Goal: Transaction & Acquisition: Book appointment/travel/reservation

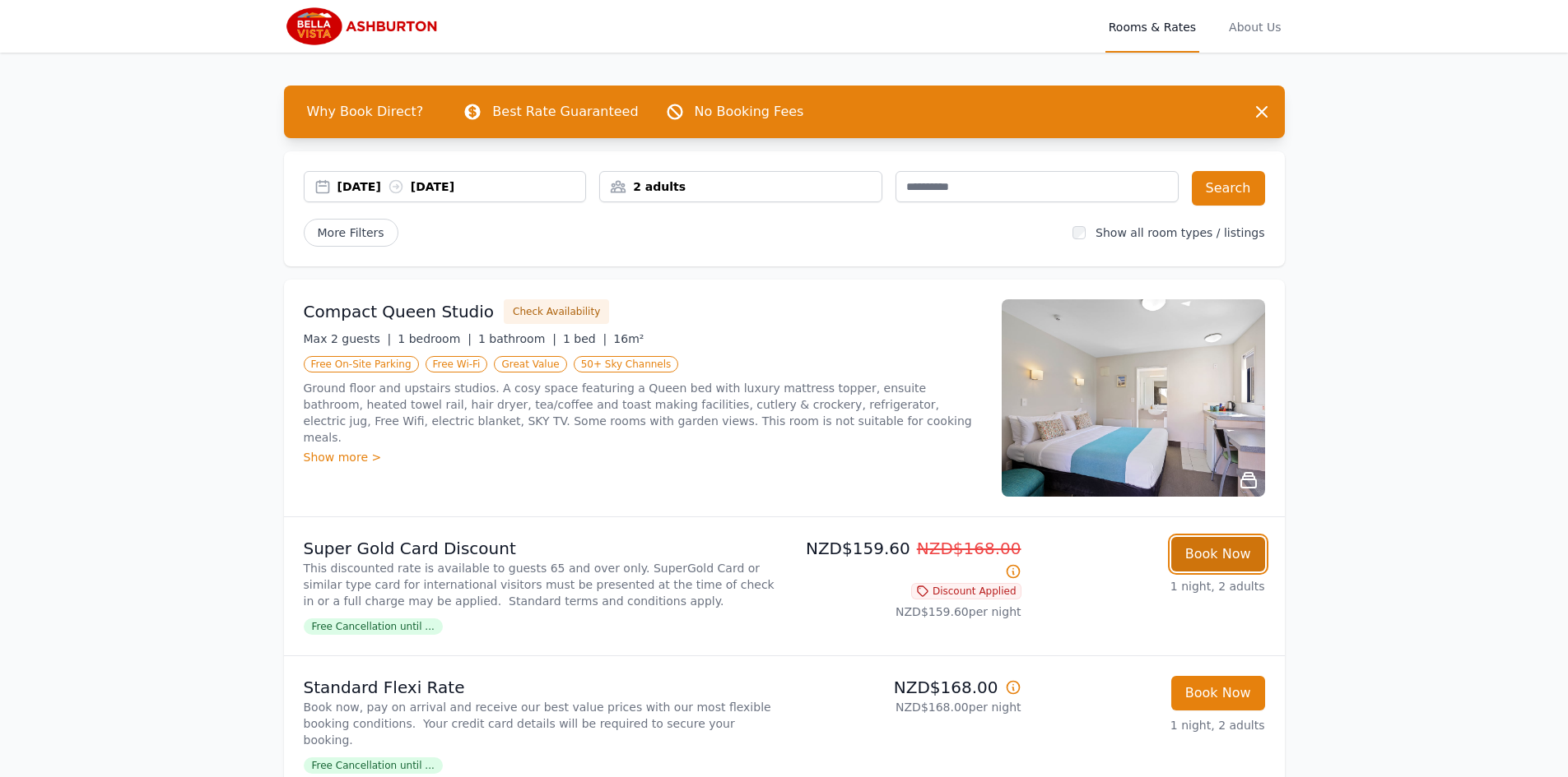
click at [1237, 543] on button "Book Now" at bounding box center [1218, 554] width 94 height 35
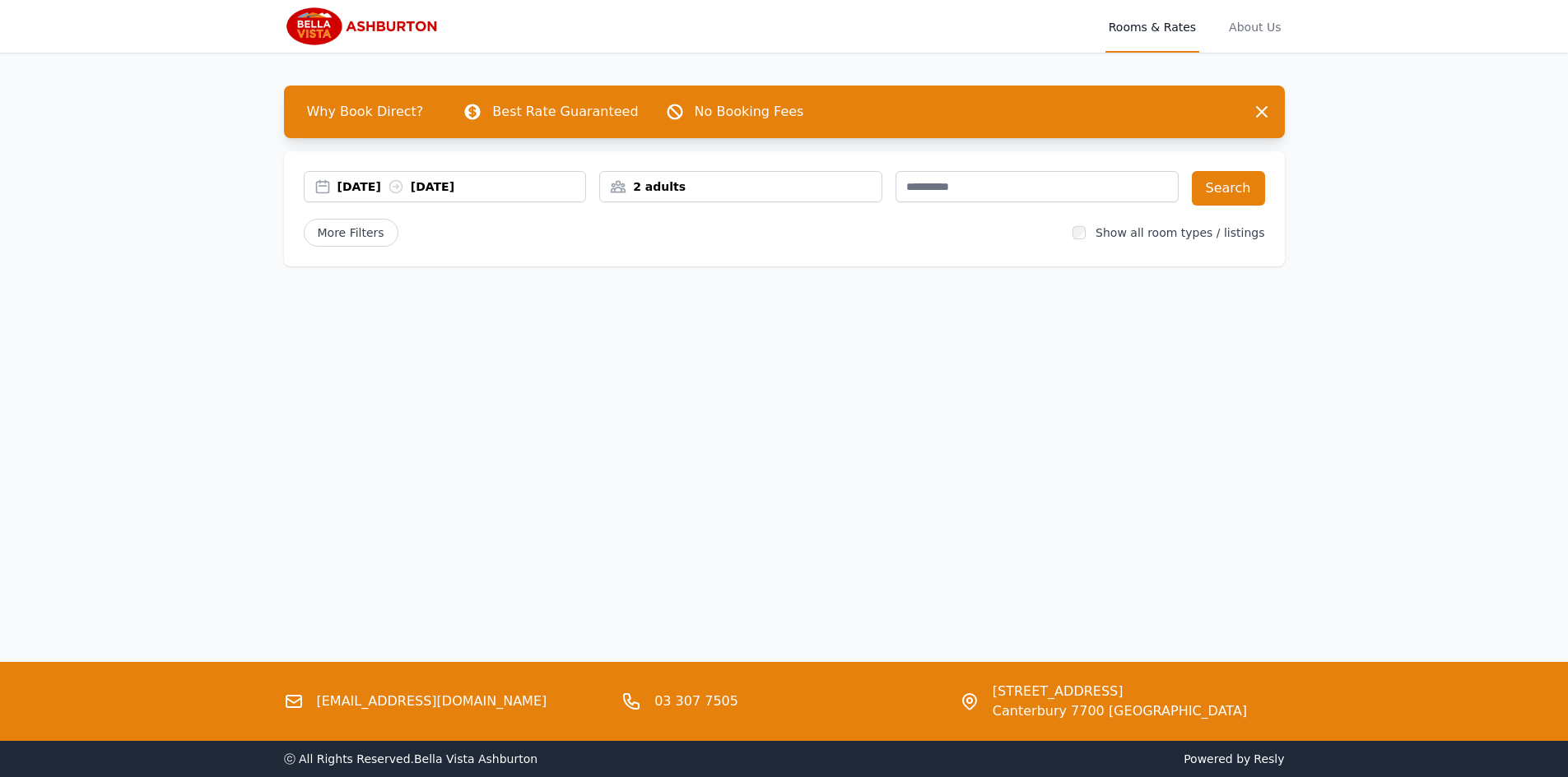
click at [397, 193] on div "[DATE] [DATE]" at bounding box center [462, 186] width 248 height 16
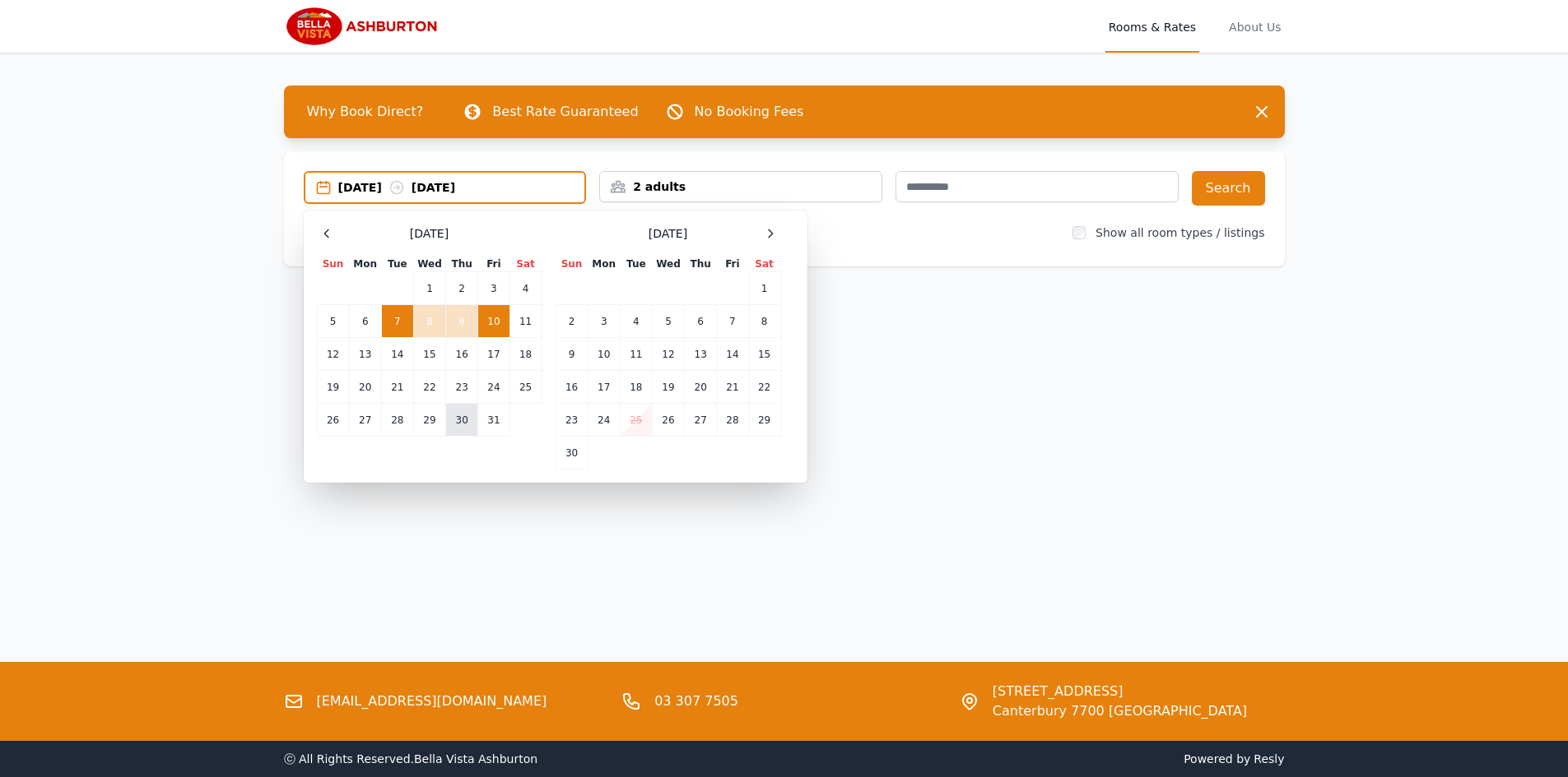
click at [456, 416] on td "30" at bounding box center [462, 421] width 32 height 33
click at [482, 421] on td "31" at bounding box center [494, 421] width 31 height 33
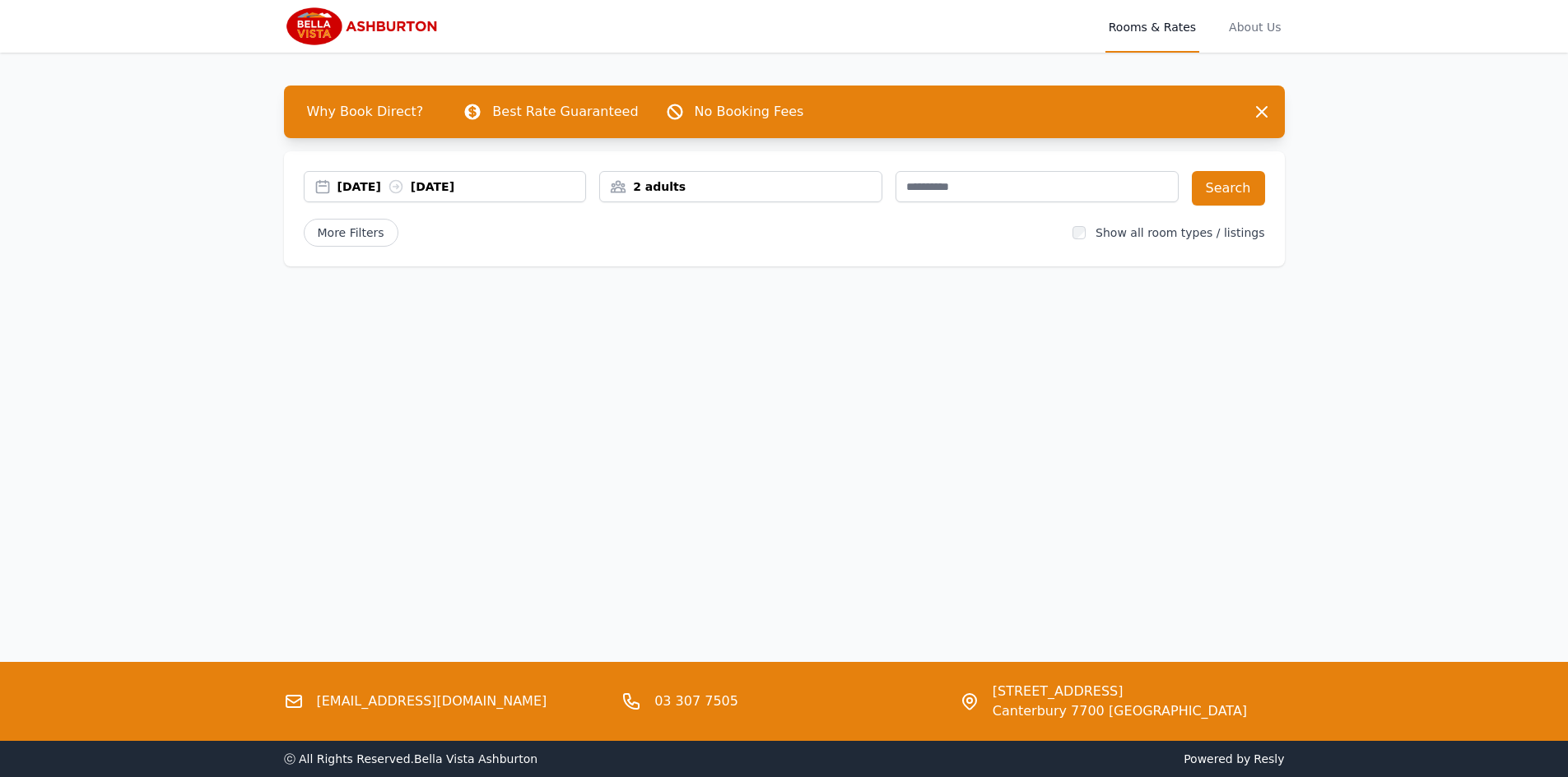
click at [705, 197] on div "2 adults" at bounding box center [741, 186] width 283 height 31
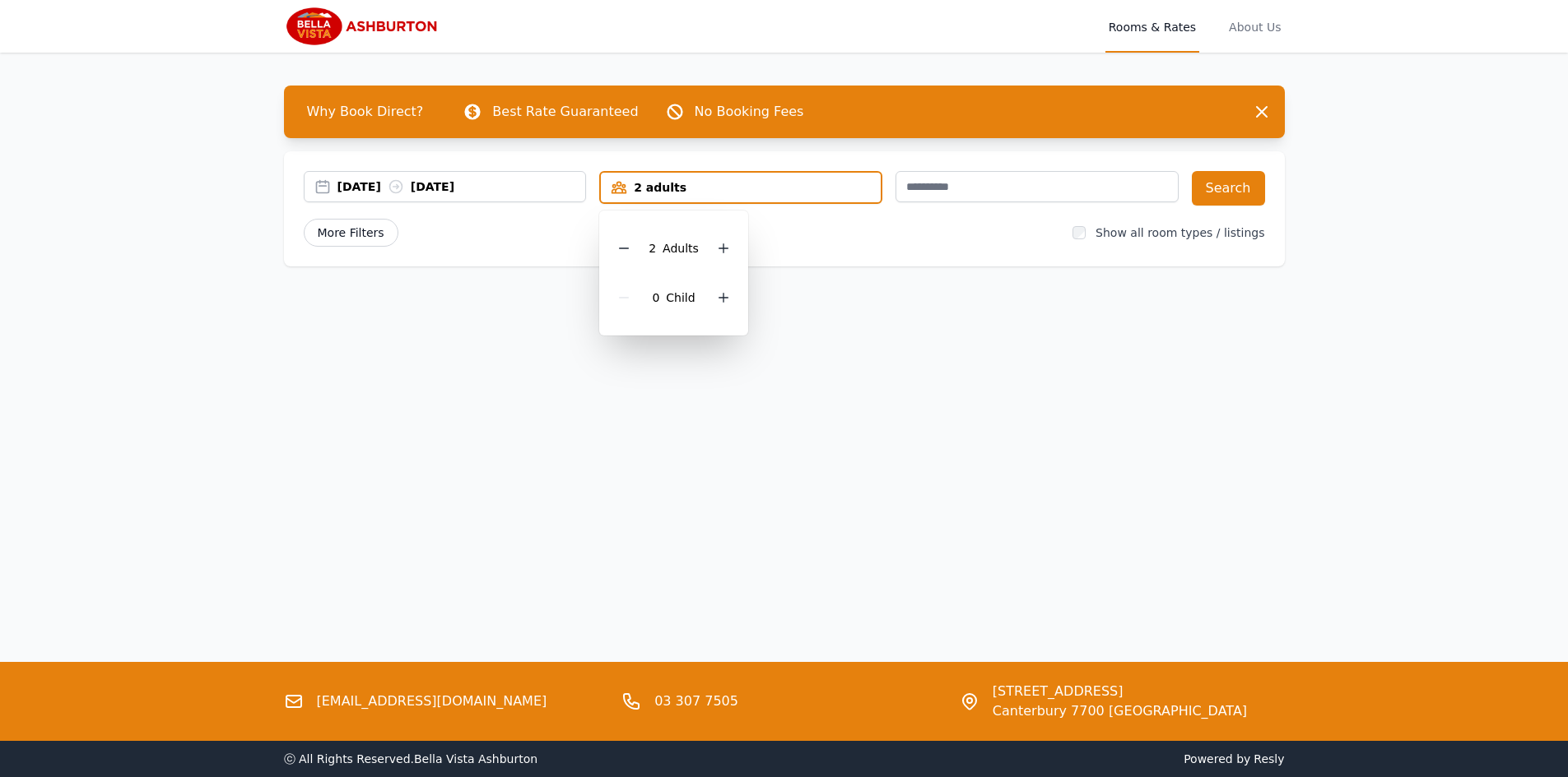
click at [373, 234] on span "More Filters" at bounding box center [351, 232] width 95 height 28
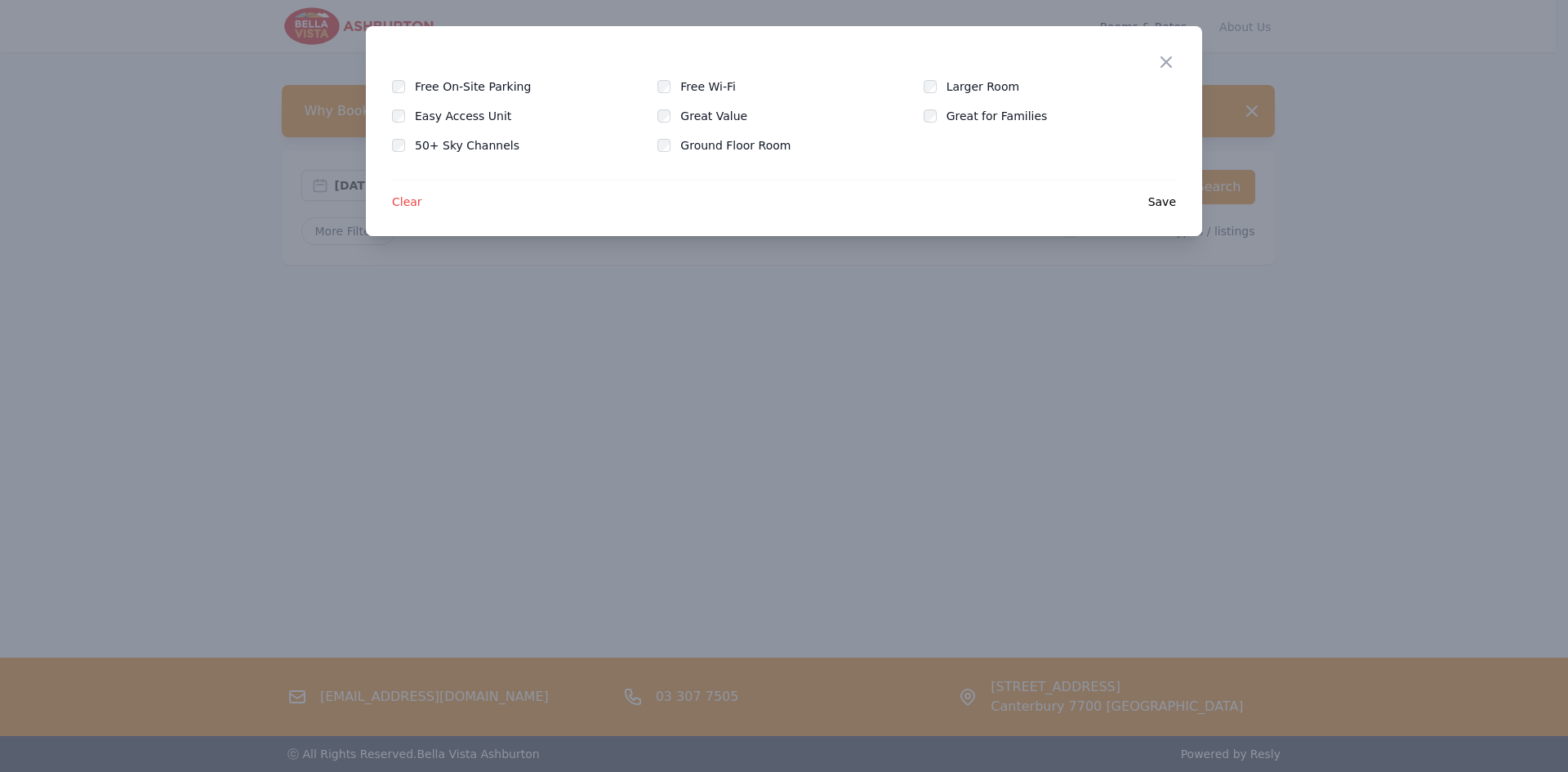
click at [1163, 199] on span "Save" at bounding box center [1162, 202] width 28 height 16
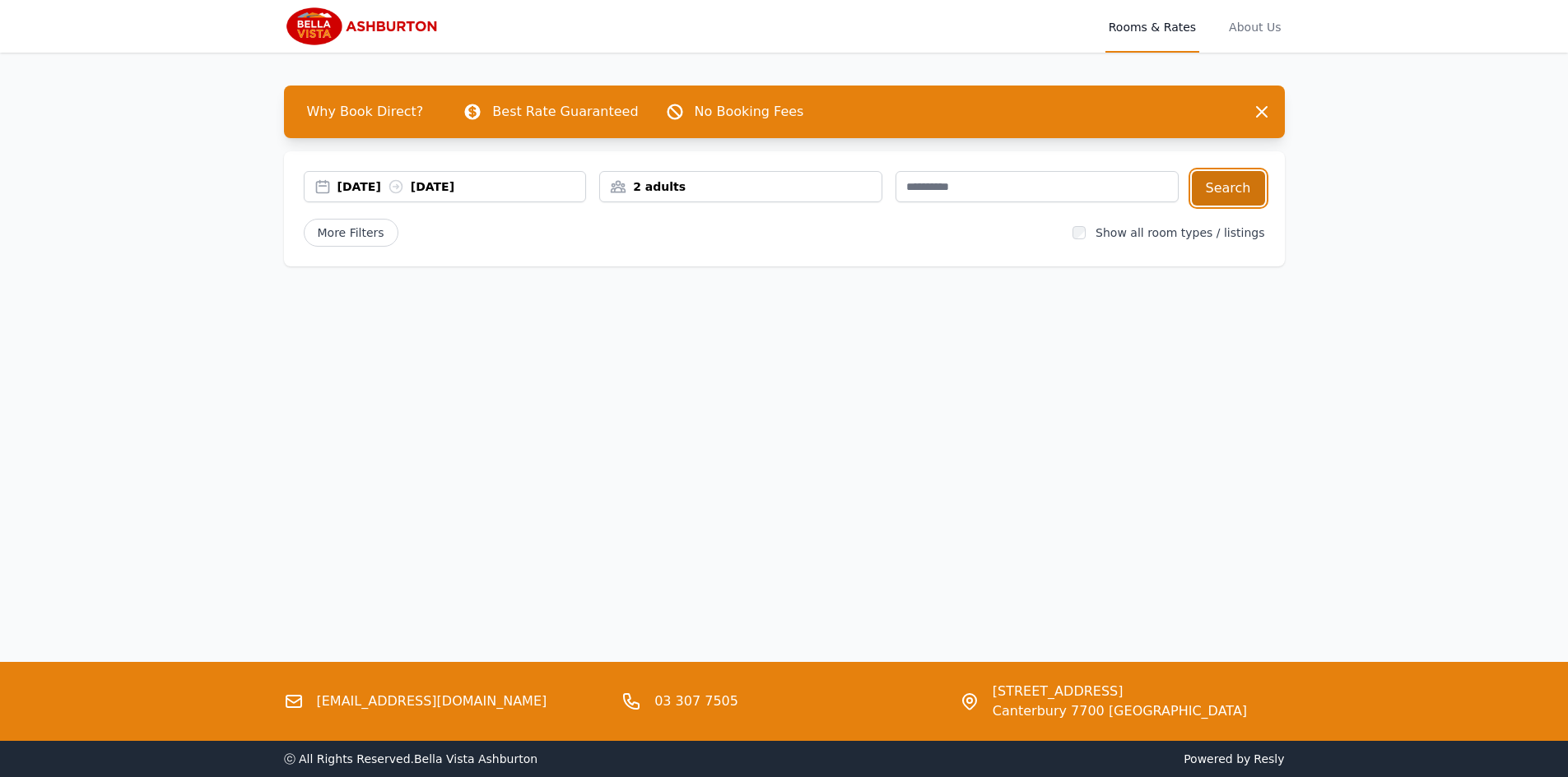
click at [1220, 195] on button "Search" at bounding box center [1228, 188] width 73 height 35
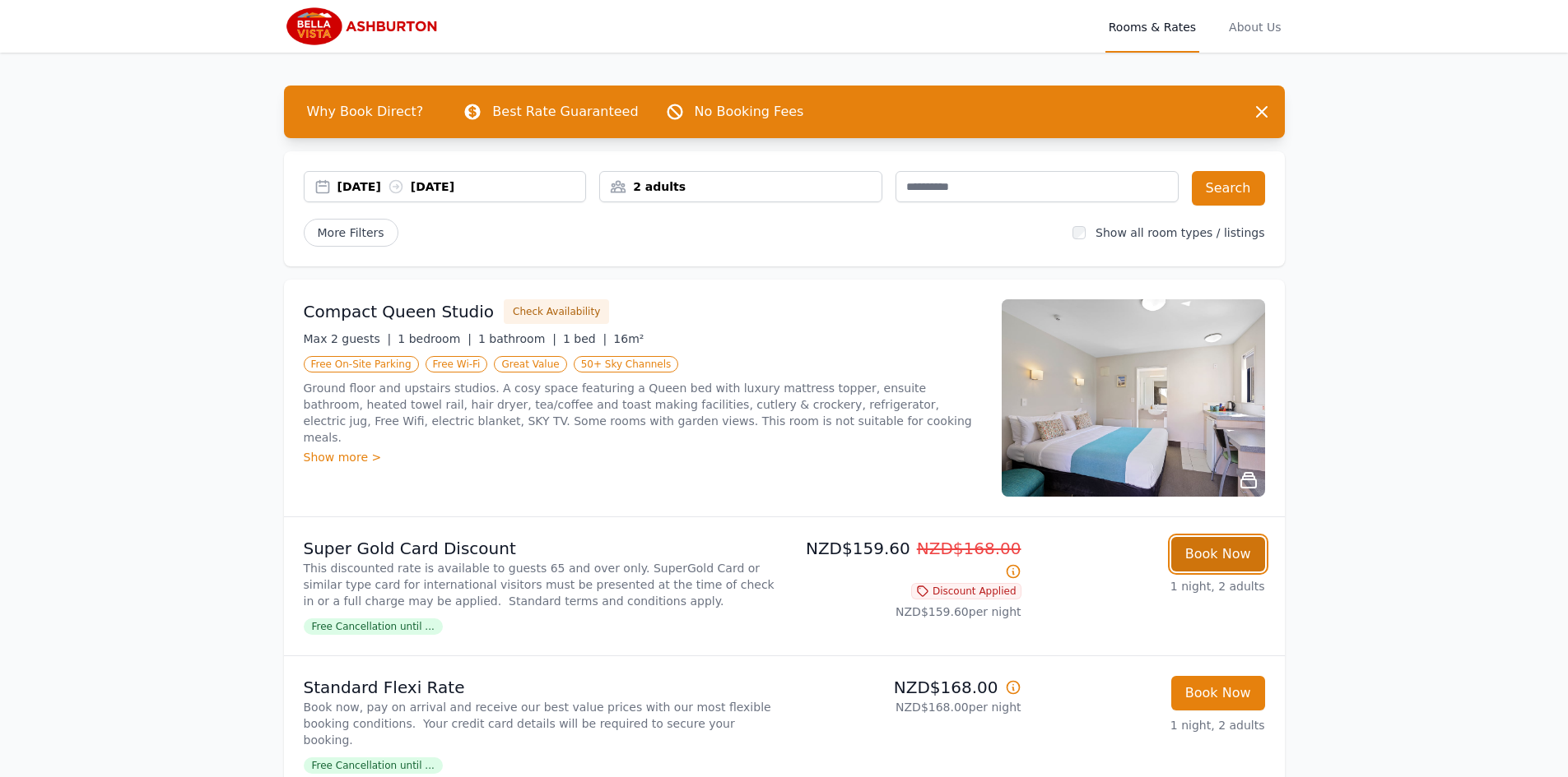
click at [1208, 544] on button "Book Now" at bounding box center [1218, 554] width 94 height 35
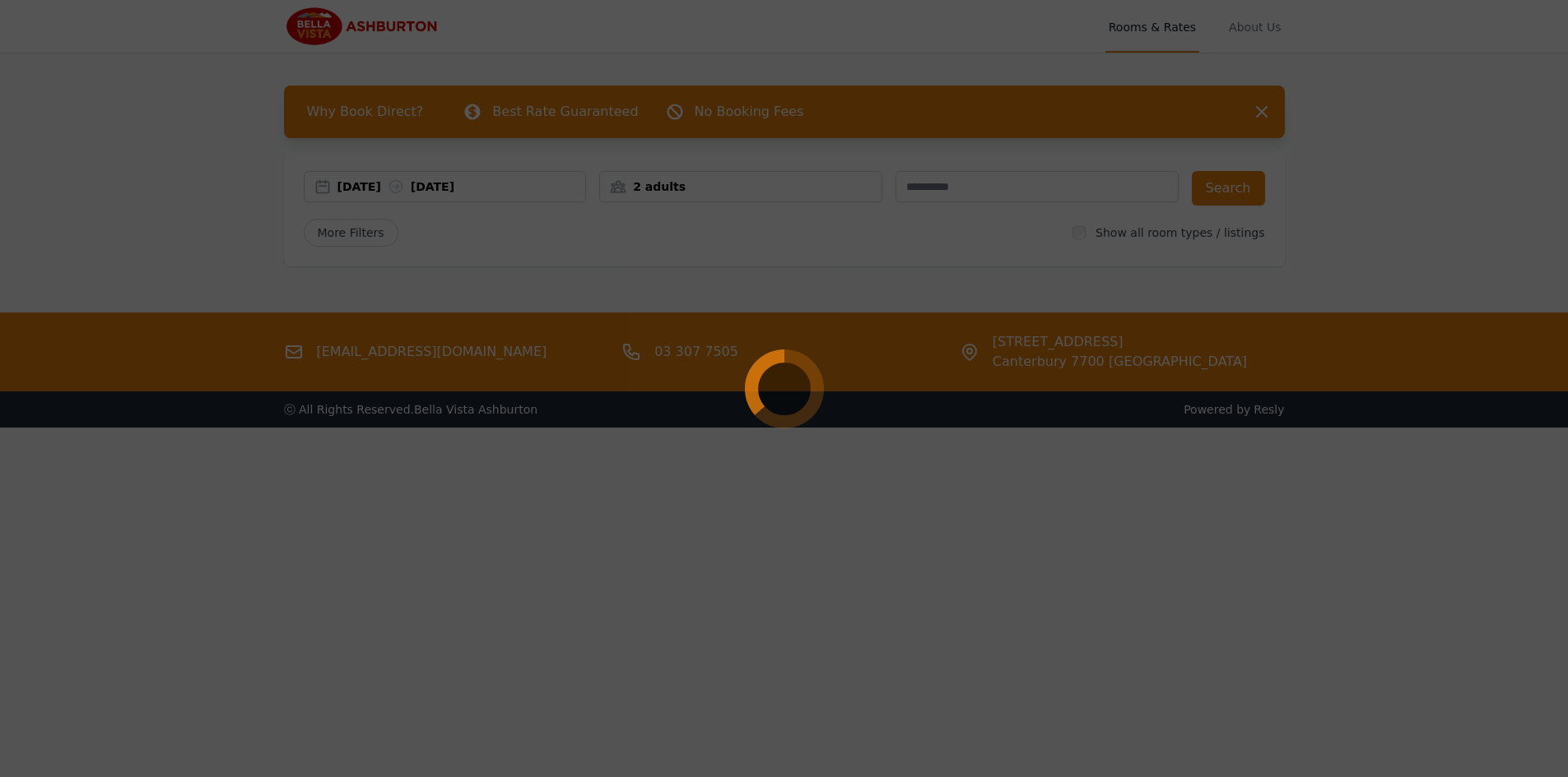
select select "**"
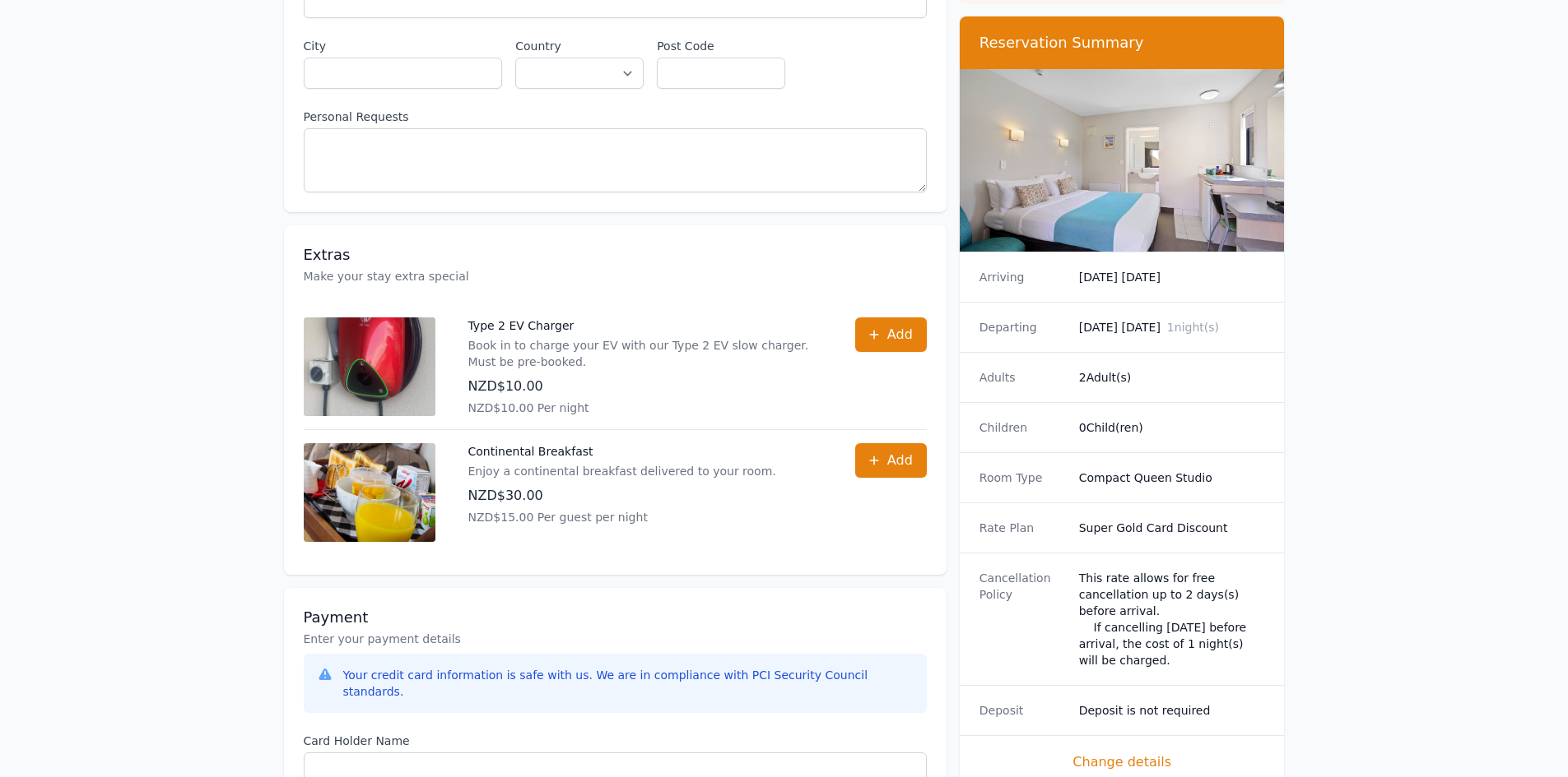
scroll to position [741, 0]
